Goal: Browse casually

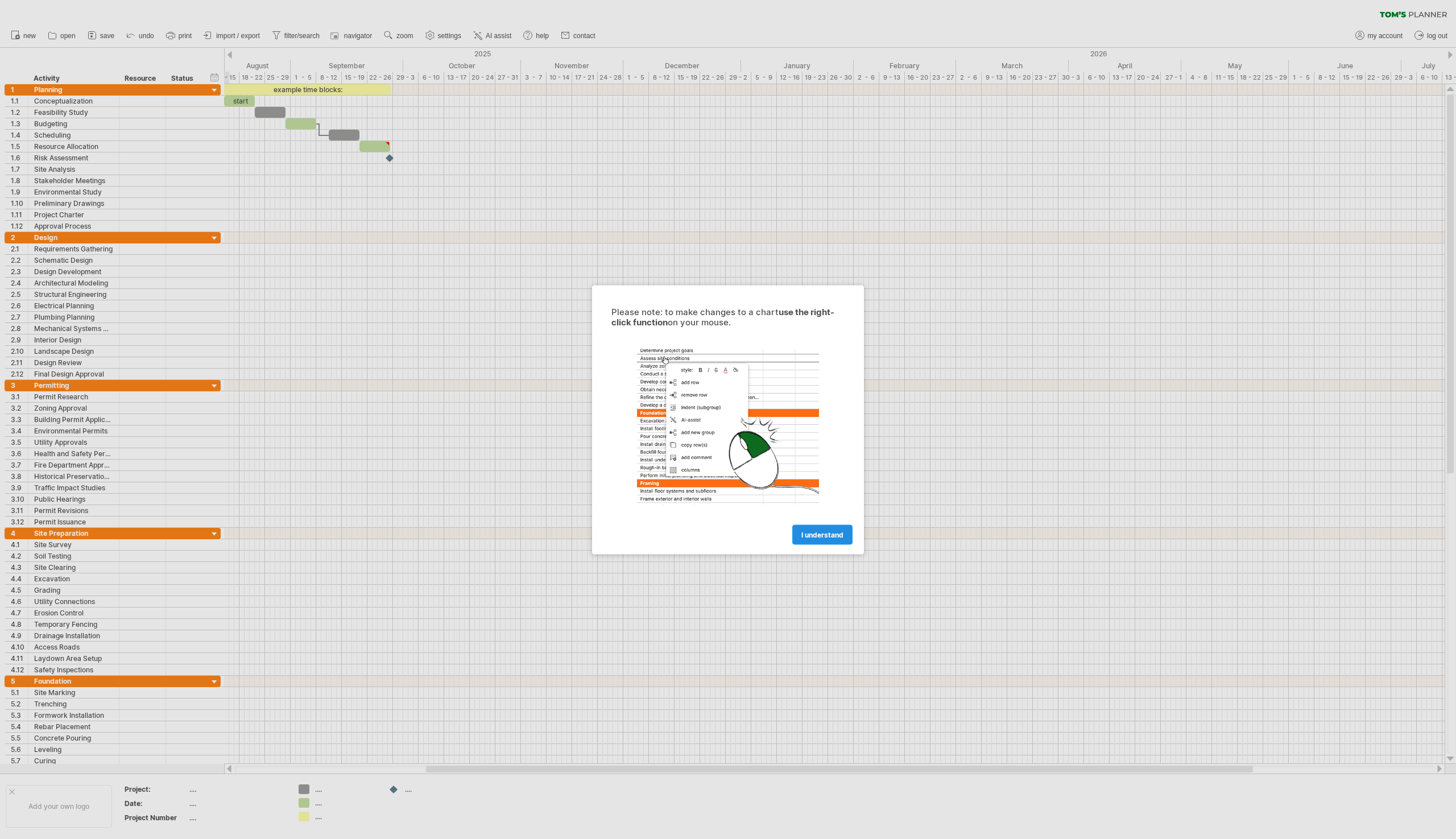
click at [822, 536] on span "I understand" at bounding box center [823, 534] width 42 height 9
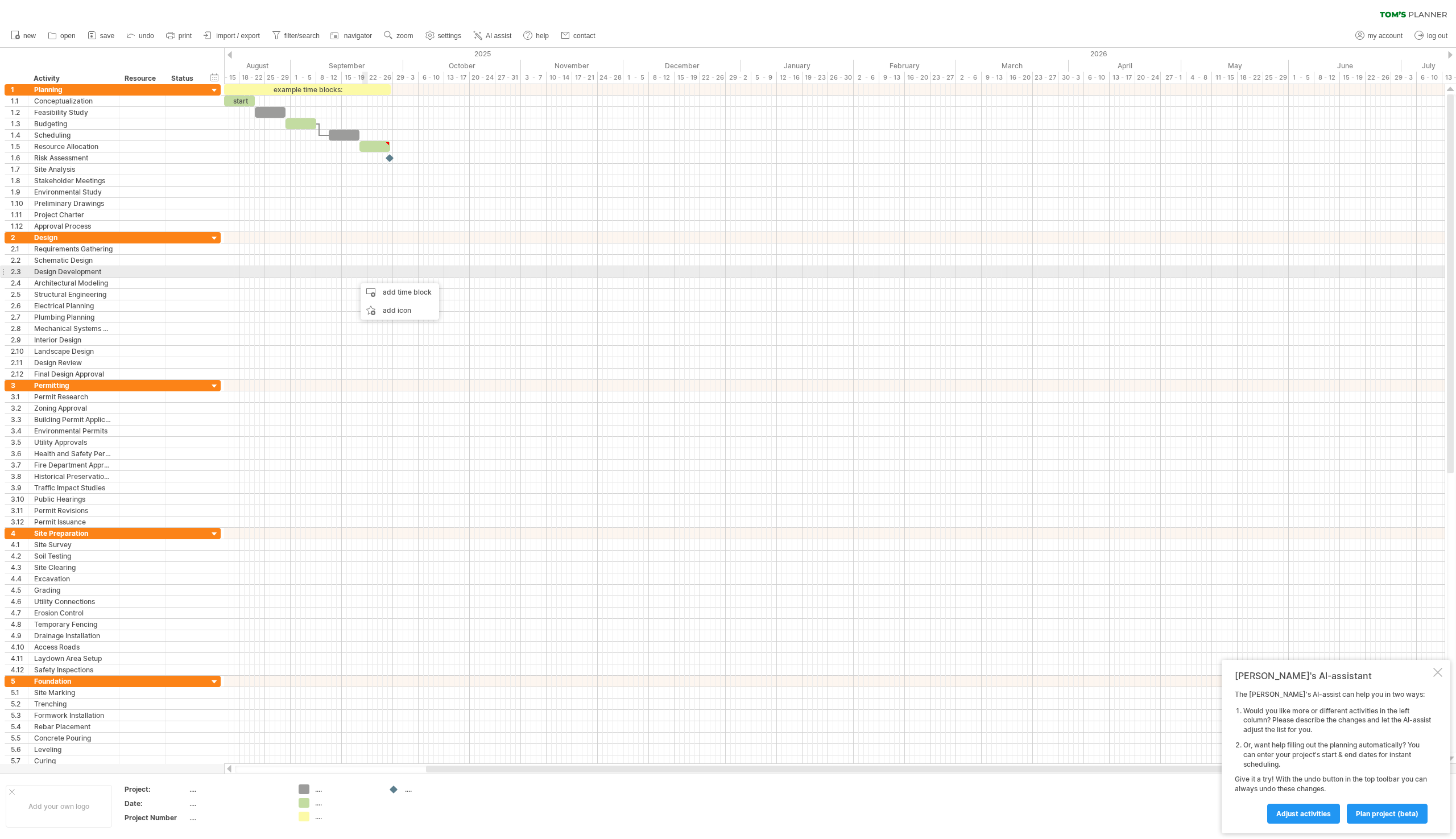
click at [365, 269] on div at bounding box center [834, 271] width 1220 height 11
click at [357, 272] on div at bounding box center [834, 271] width 1220 height 11
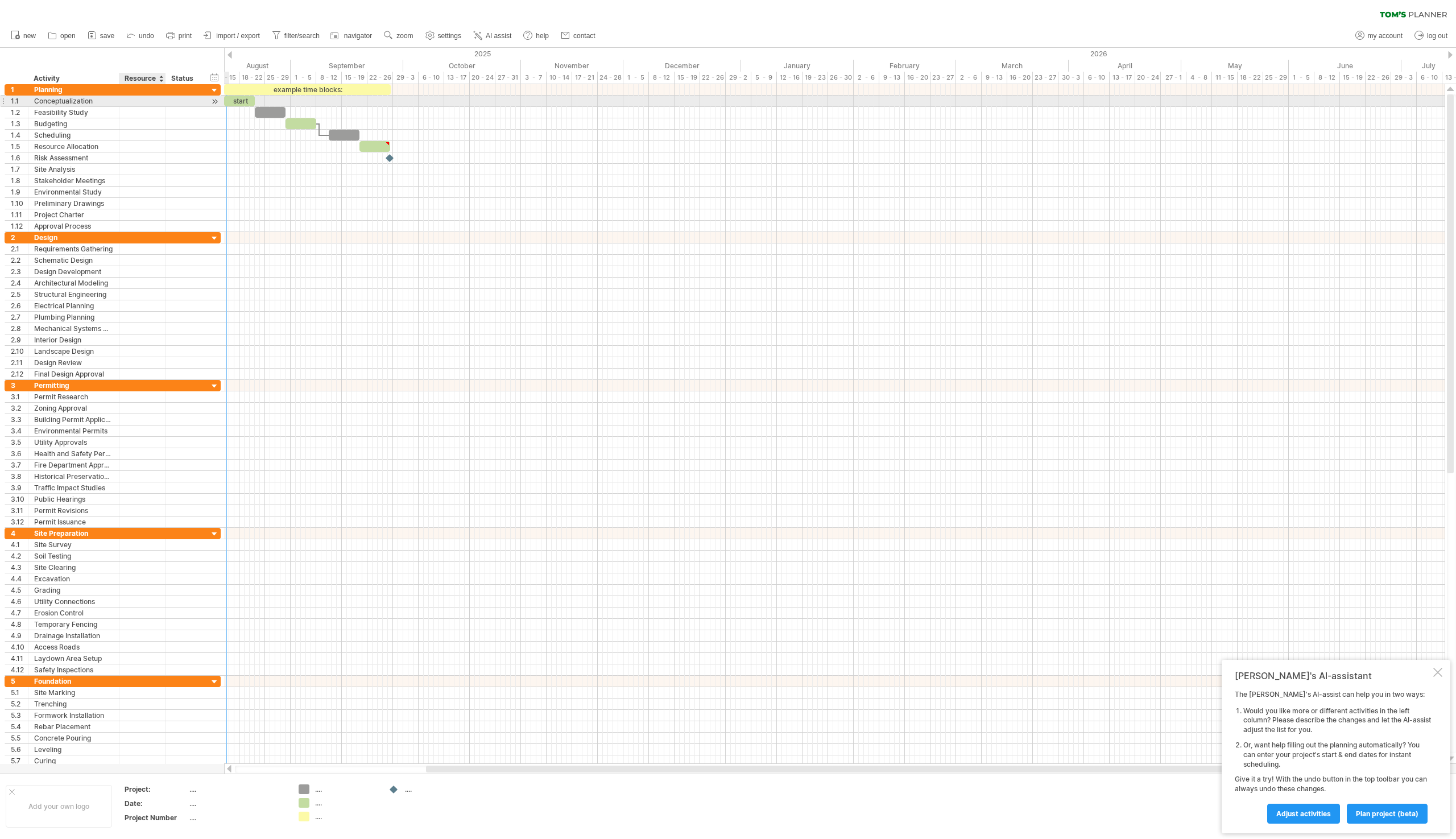
click at [142, 101] on div at bounding box center [142, 101] width 35 height 11
click at [1437, 675] on div at bounding box center [1438, 672] width 9 height 9
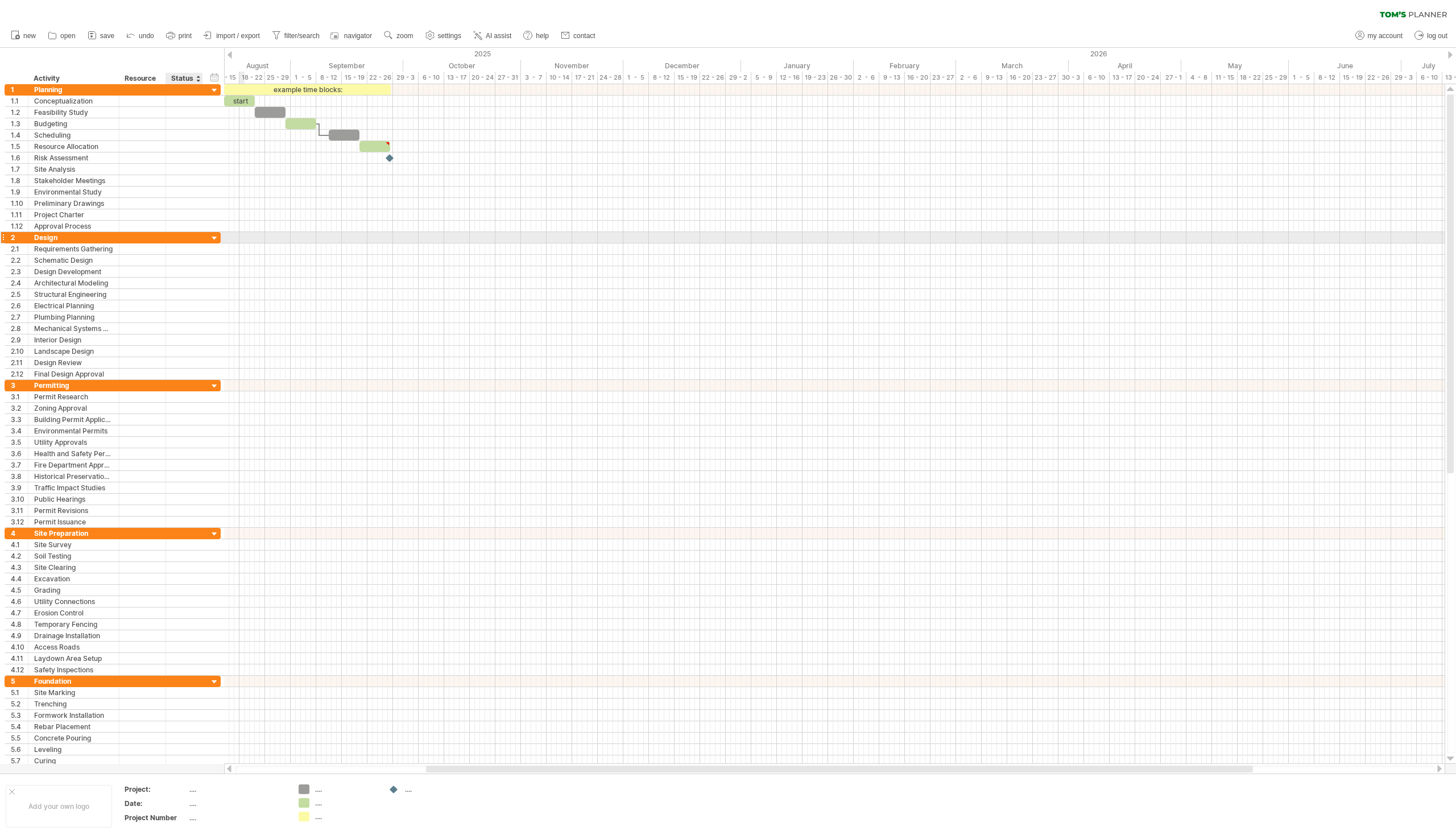
click at [212, 236] on div at bounding box center [215, 239] width 11 height 11
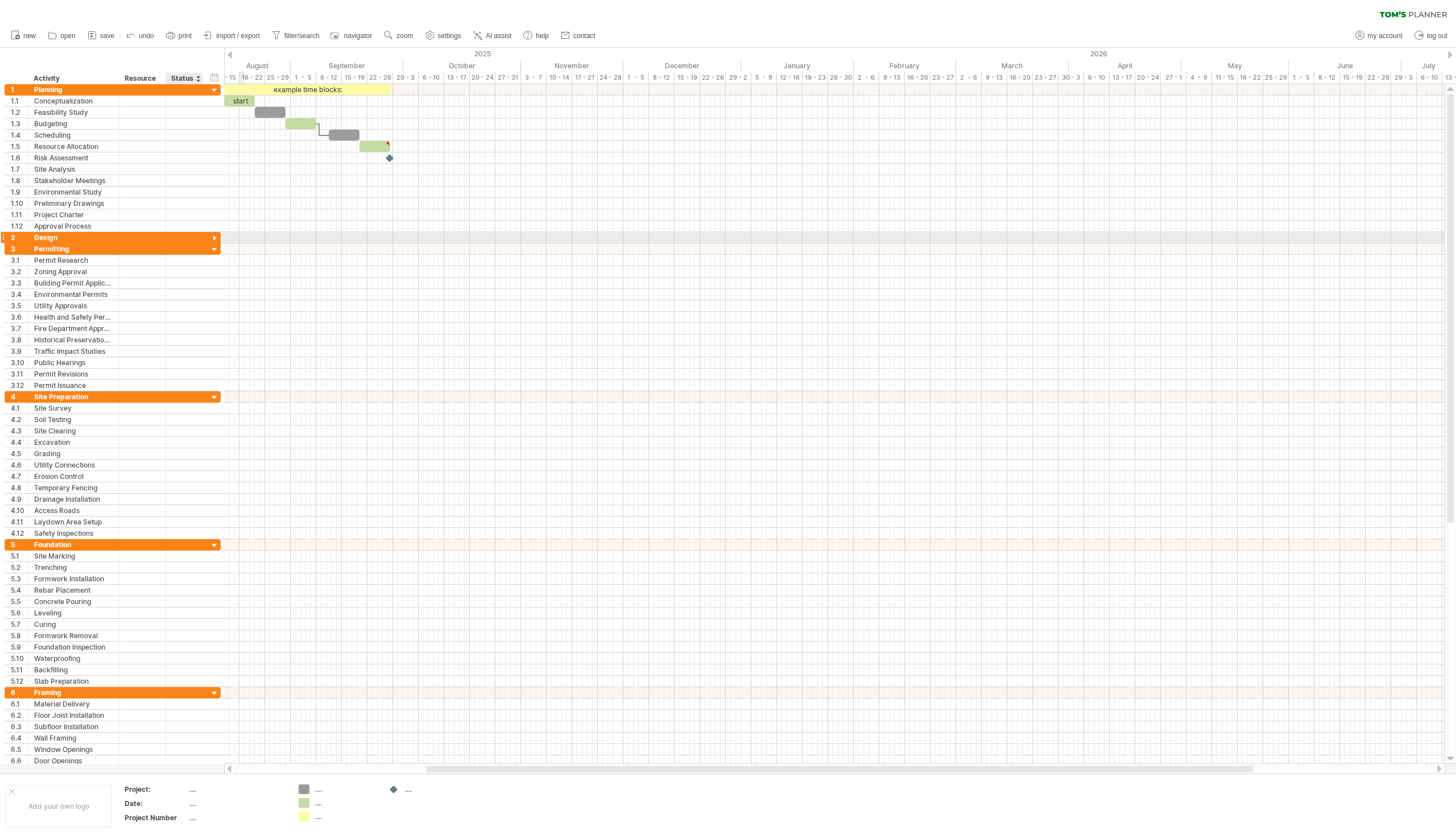
click at [212, 236] on div at bounding box center [215, 239] width 11 height 11
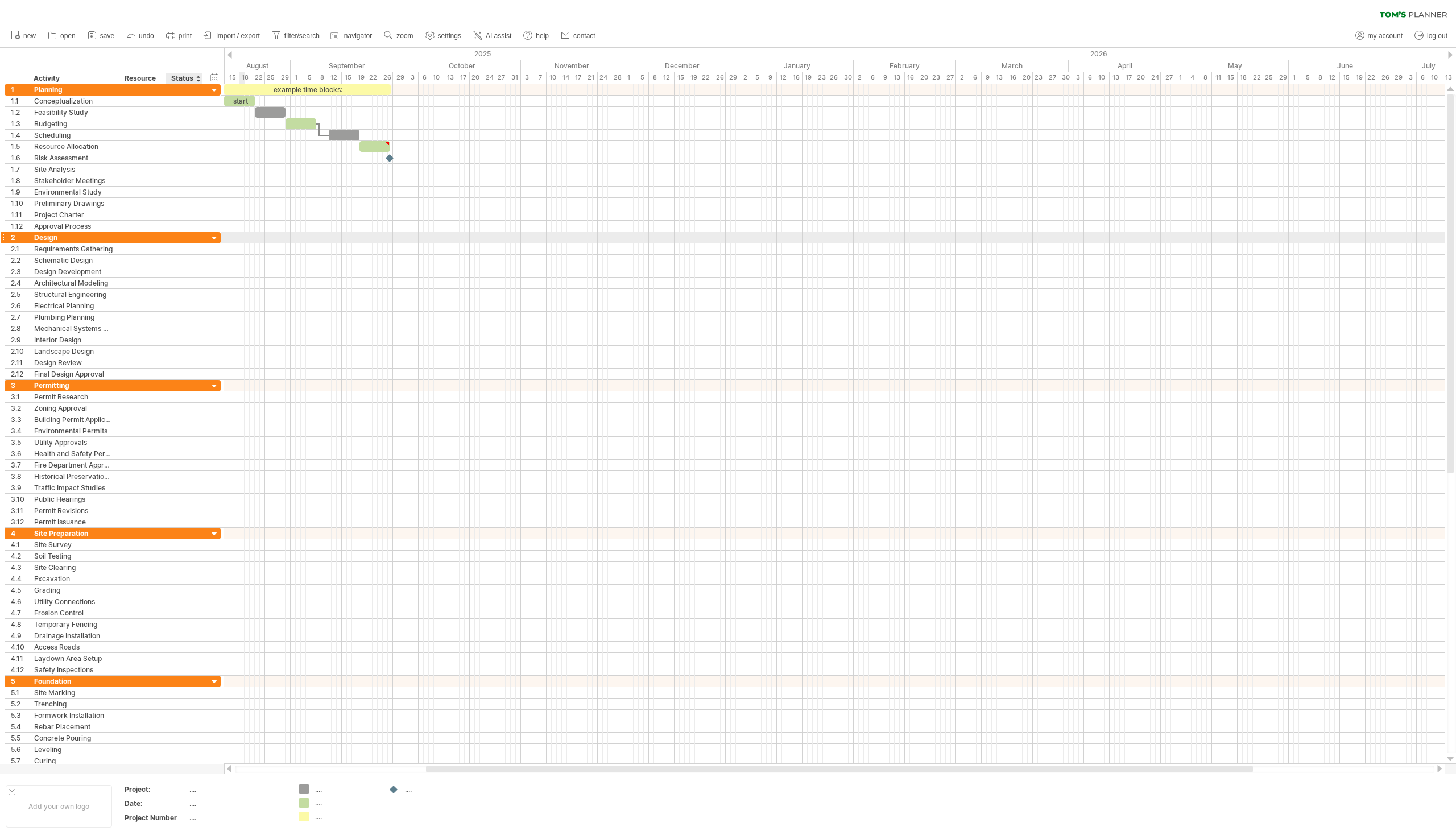
click at [212, 236] on div at bounding box center [215, 239] width 11 height 11
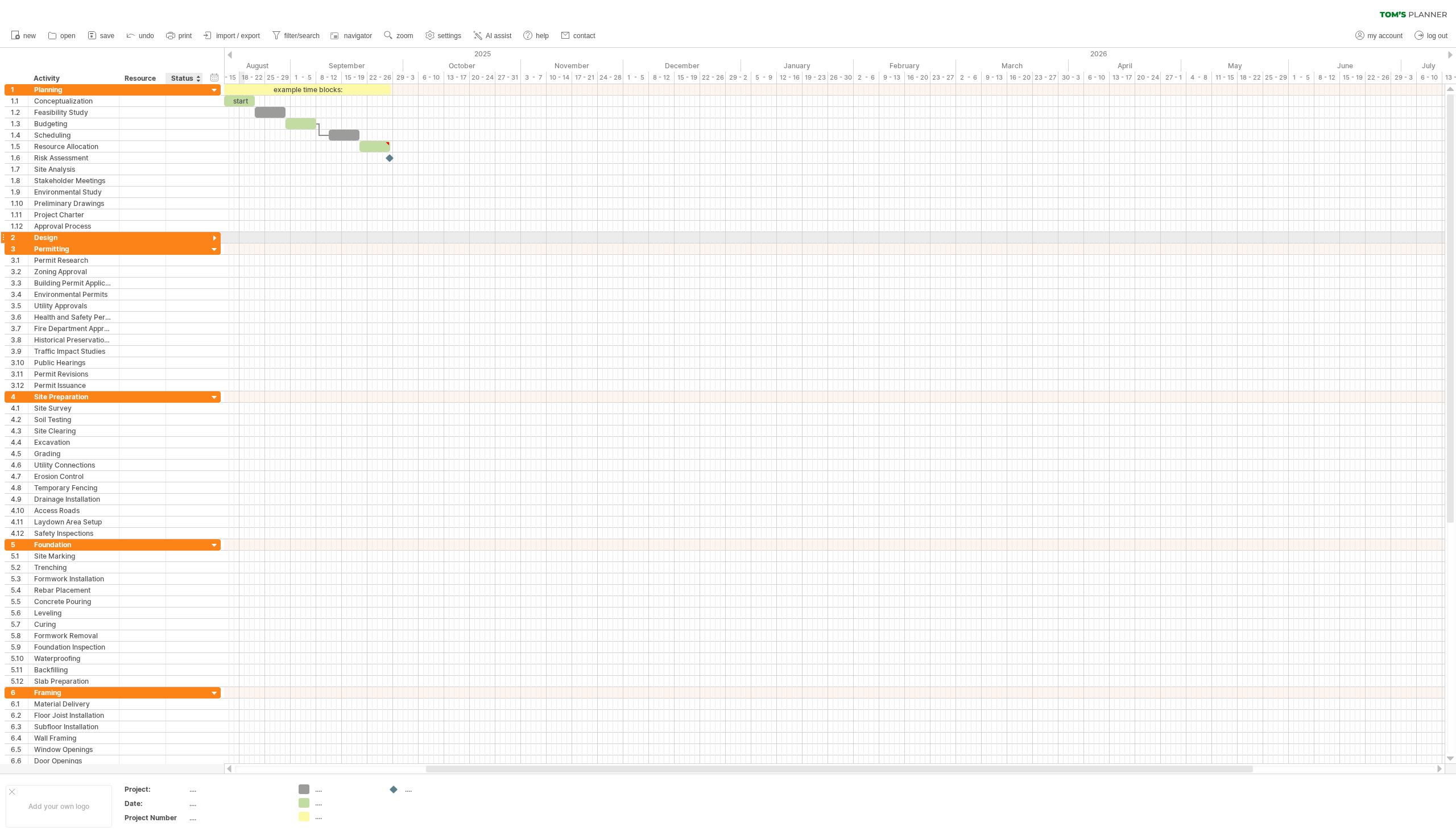
click at [213, 236] on div at bounding box center [215, 239] width 11 height 11
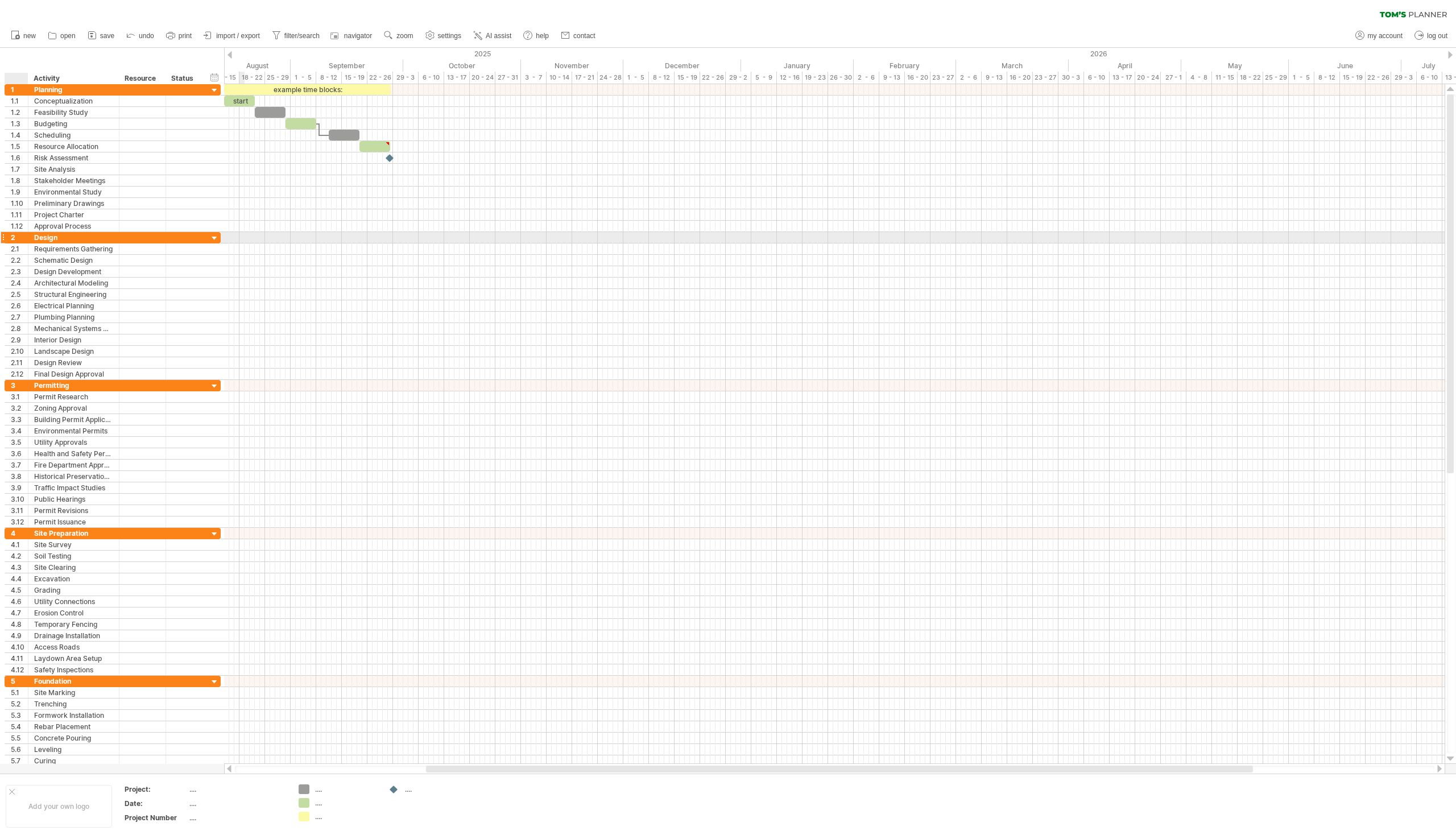
click at [27, 236] on div at bounding box center [27, 237] width 6 height 11
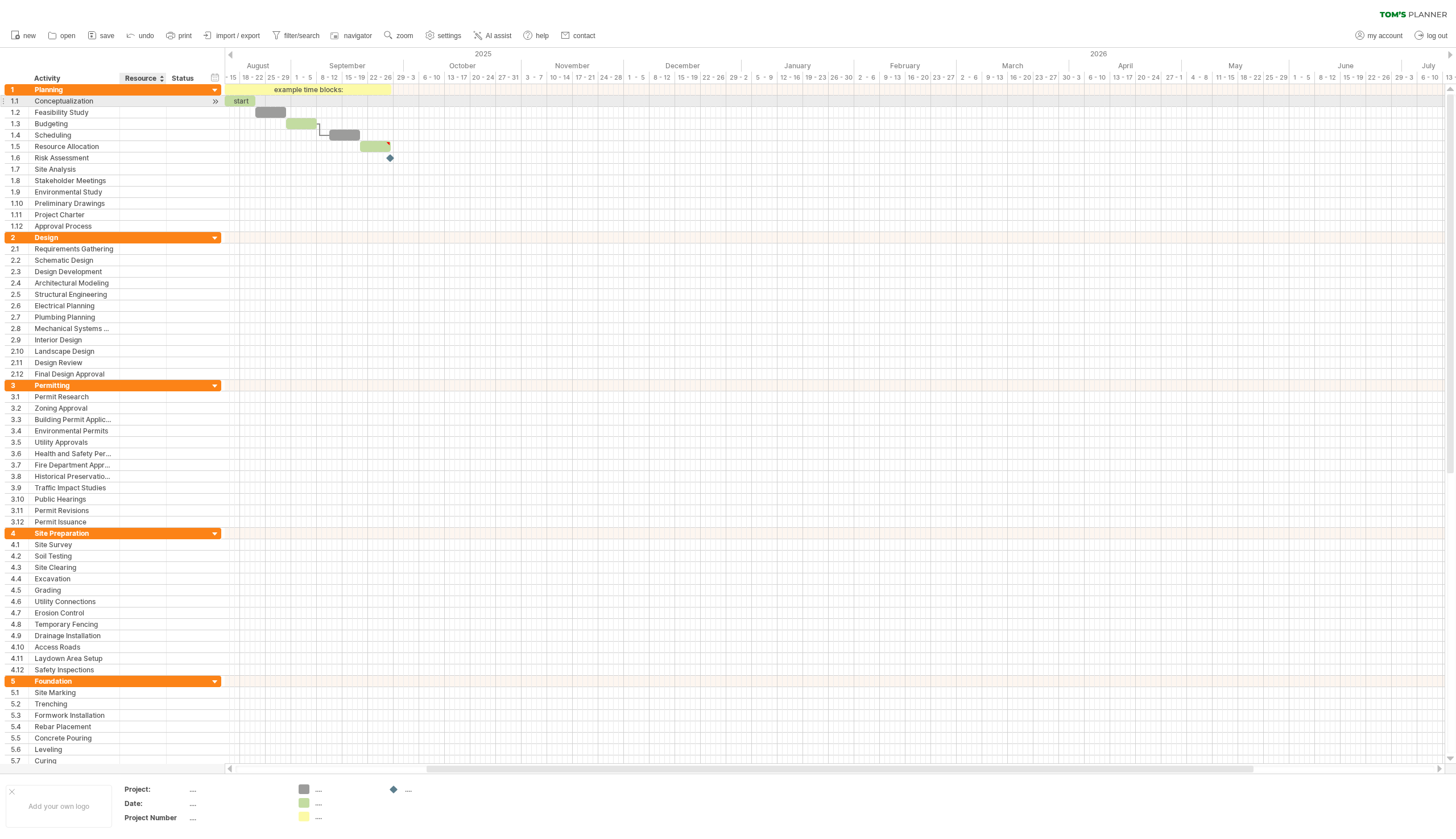
click at [146, 99] on div at bounding box center [142, 101] width 35 height 11
